Goal: Information Seeking & Learning: Learn about a topic

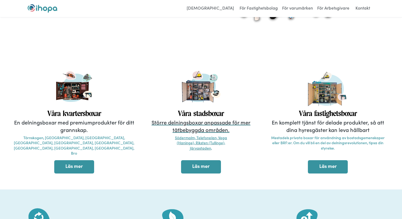
scroll to position [143, 0]
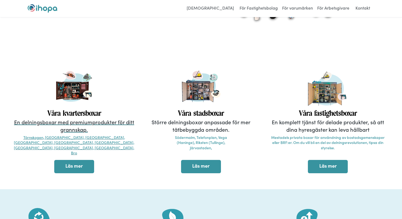
click at [81, 125] on p "En delningsboxar med premiumprodukter för ditt grannskap." at bounding box center [74, 125] width 122 height 15
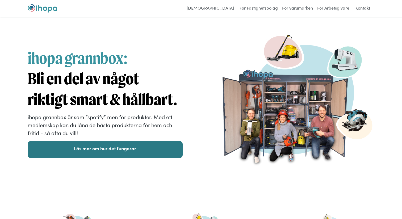
click at [101, 154] on link "Läs mer om hur det fungerar" at bounding box center [105, 149] width 155 height 17
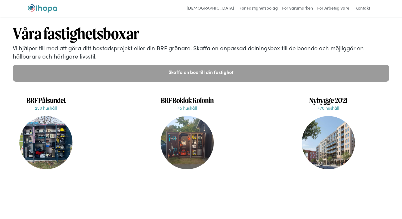
scroll to position [1172, 0]
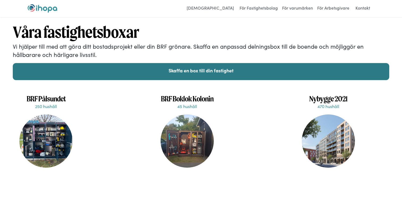
click at [199, 66] on link "Skaffa en box till din fastighet" at bounding box center [201, 71] width 377 height 17
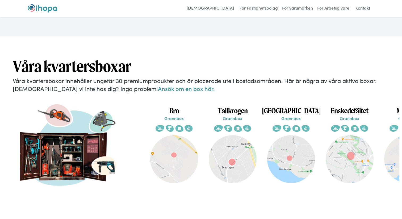
scroll to position [970, 0]
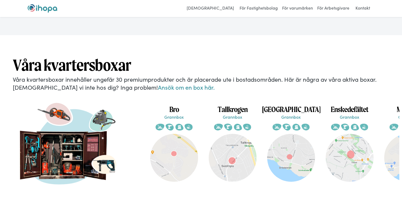
click at [91, 112] on img at bounding box center [68, 149] width 106 height 106
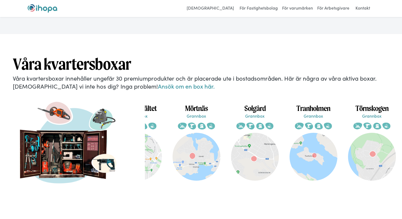
scroll to position [0, 213]
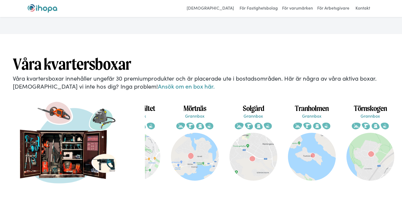
click at [371, 133] on img at bounding box center [371, 157] width 48 height 48
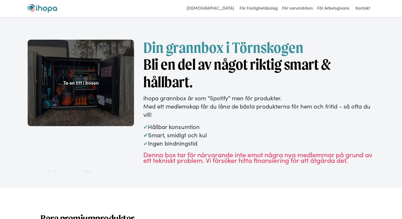
scroll to position [3, 0]
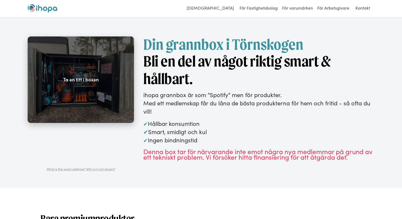
click at [94, 80] on div "Ta en titt i boxen" at bounding box center [80, 79] width 35 height 6
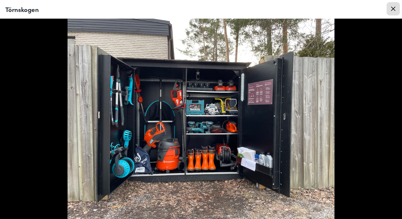
click at [394, 7] on icon at bounding box center [393, 9] width 4 height 4
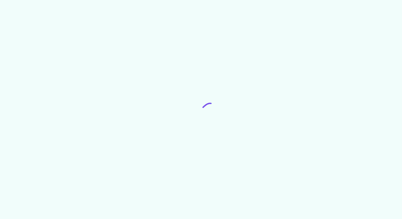
scroll to position [971, 0]
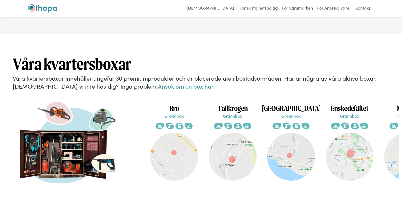
click at [181, 133] on img at bounding box center [174, 157] width 48 height 48
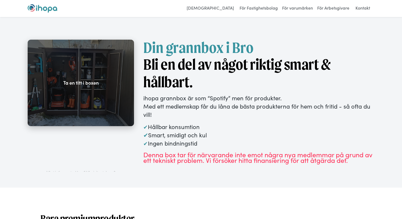
click at [84, 82] on div "Ta en titt i boxen" at bounding box center [80, 83] width 35 height 6
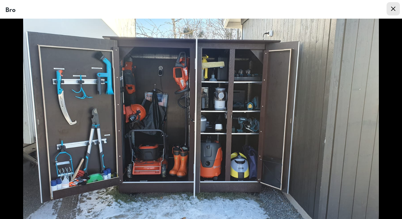
scroll to position [101, 0]
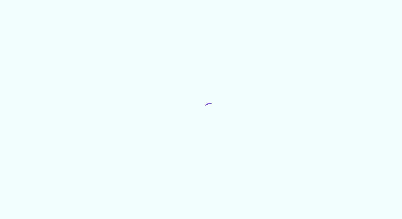
scroll to position [971, 0]
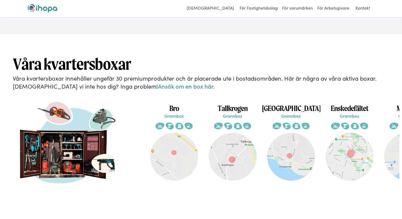
click at [236, 145] on img at bounding box center [233, 157] width 48 height 48
click at [227, 133] on img at bounding box center [233, 157] width 48 height 48
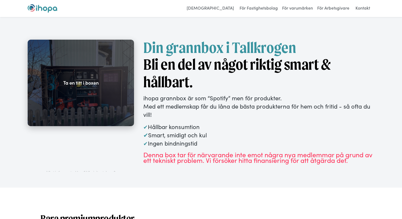
click at [77, 83] on div "Ta en titt i boxen" at bounding box center [80, 83] width 35 height 6
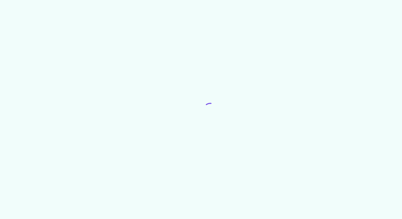
scroll to position [971, 0]
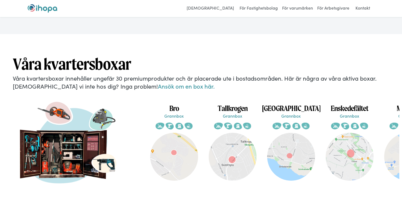
click at [294, 133] on img at bounding box center [291, 157] width 48 height 48
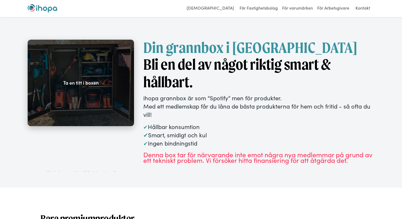
click at [92, 85] on div "Ta en titt i boxen" at bounding box center [80, 83] width 35 height 6
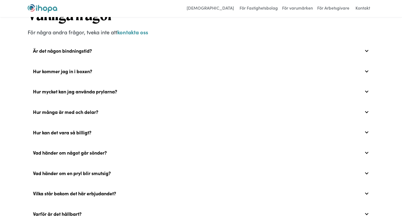
scroll to position [1839, 0]
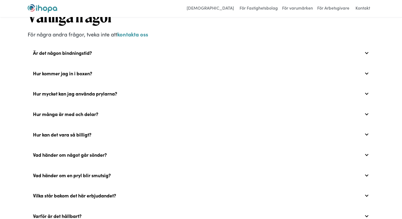
click at [59, 71] on div "Hur kommer jag in i boxen?" at bounding box center [62, 74] width 59 height 6
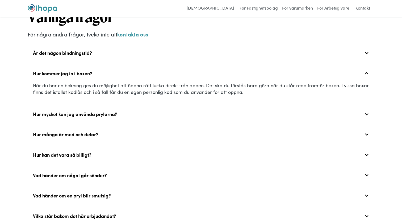
click at [104, 111] on div "Hur mycket kan jag använda prylarna?" at bounding box center [75, 114] width 84 height 6
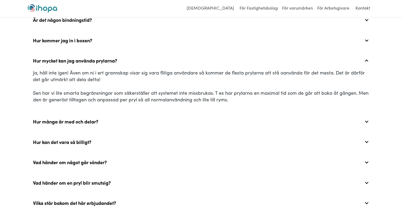
scroll to position [1874, 0]
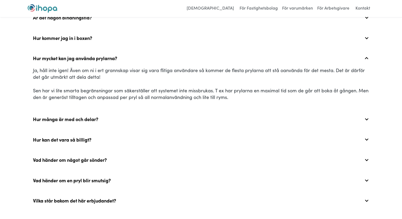
click at [93, 116] on div "Hur många är med och delar?" at bounding box center [65, 119] width 65 height 6
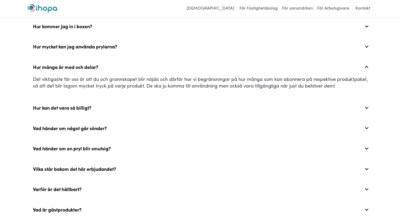
scroll to position [1887, 0]
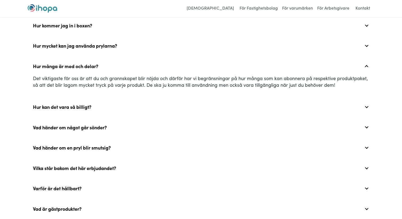
click at [82, 104] on div "Hur kan det vara så billigt?" at bounding box center [62, 107] width 59 height 6
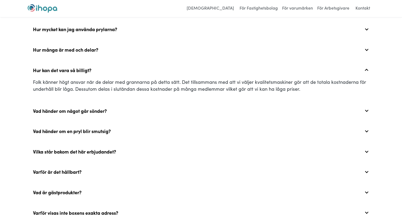
scroll to position [1904, 0]
click at [101, 108] on div "Vad händer om något går sönder?" at bounding box center [70, 111] width 74 height 6
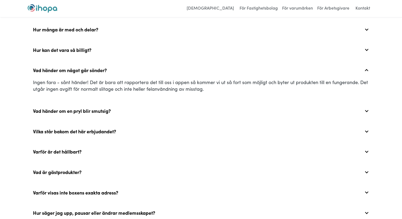
scroll to position [1931, 0]
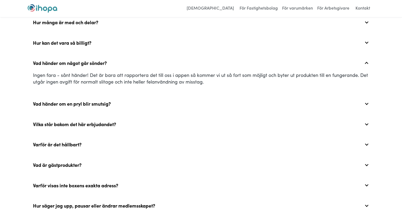
click at [96, 101] on div "Vad händer om en pryl blir smutsig?" at bounding box center [72, 104] width 78 height 6
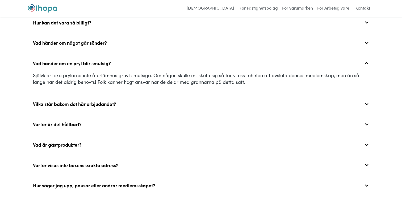
scroll to position [1952, 0]
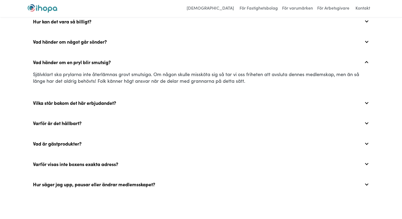
click at [109, 100] on div "Vilka står bakom det här erbjudandet?" at bounding box center [74, 103] width 83 height 6
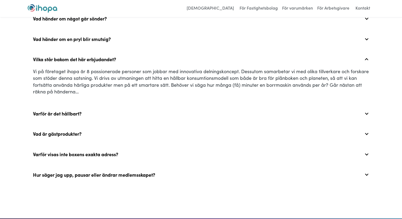
scroll to position [1976, 0]
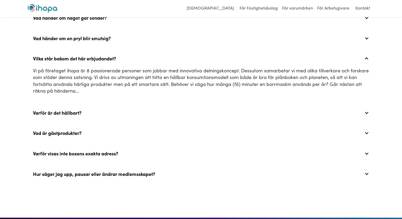
click at [65, 110] on div "Varför är det hållbart?" at bounding box center [57, 113] width 49 height 6
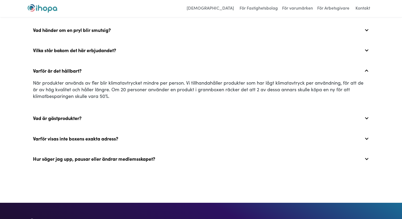
scroll to position [1984, 0]
click at [74, 115] on div "Vad är gästprodukter?" at bounding box center [57, 118] width 49 height 6
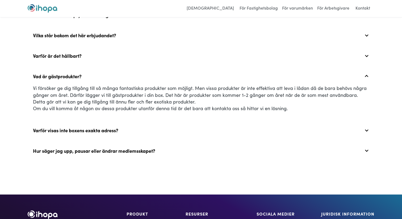
scroll to position [2002, 0]
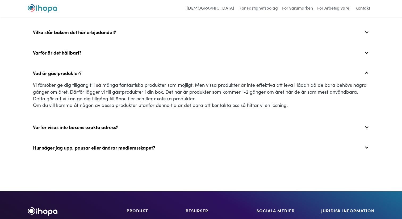
click at [110, 124] on div "Varför visas inte boxens exakta adress?" at bounding box center [75, 127] width 85 height 6
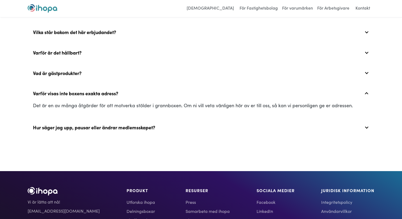
click at [132, 125] on div "Hur säger jag upp, pausar eller ändrar medlemsskapet?" at bounding box center [94, 128] width 122 height 6
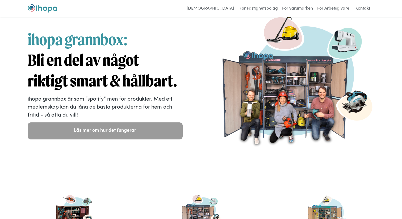
scroll to position [0, 0]
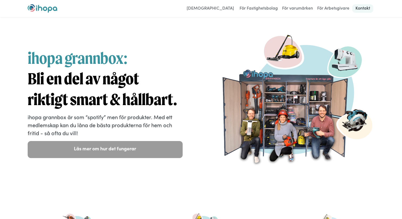
click at [362, 7] on link "Kontakt" at bounding box center [363, 8] width 21 height 9
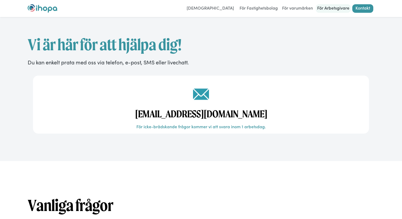
click at [336, 9] on link "För Arbetsgivare" at bounding box center [333, 8] width 35 height 9
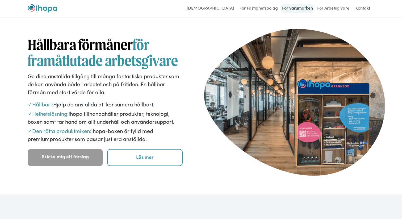
click at [292, 9] on link "För varumärken" at bounding box center [298, 8] width 34 height 9
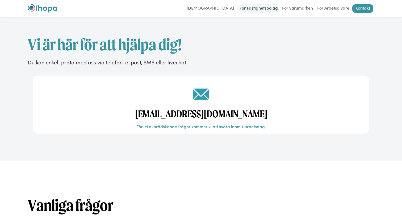
click at [257, 7] on link "För Fastighetsbolag" at bounding box center [258, 8] width 41 height 9
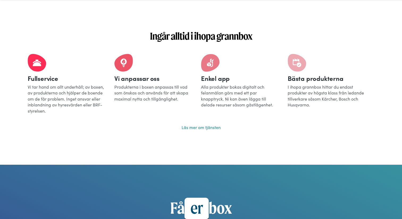
scroll to position [332, 0]
click at [203, 126] on link "Läs mer om tjänsten" at bounding box center [201, 127] width 39 height 6
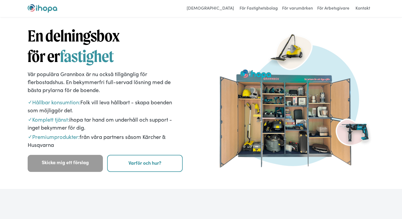
click at [274, 112] on img at bounding box center [297, 99] width 155 height 138
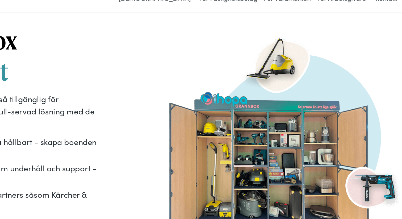
click at [205, 42] on div "En delningsbox för er fastighet Vår populära Grannbox är nu också tillgänglig f…" at bounding box center [201, 99] width 347 height 146
